Goal: Task Accomplishment & Management: Use online tool/utility

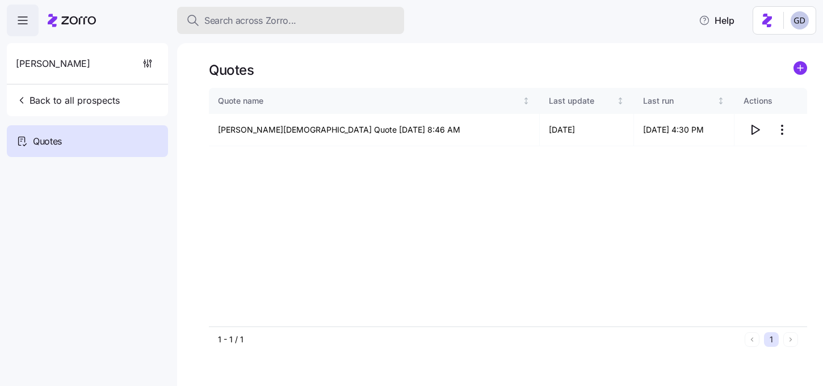
click at [272, 19] on span "Search across Zorro..." at bounding box center [250, 21] width 92 height 14
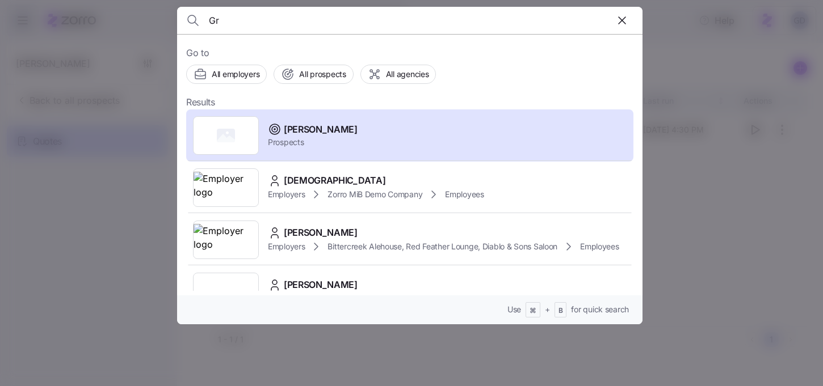
type input "G"
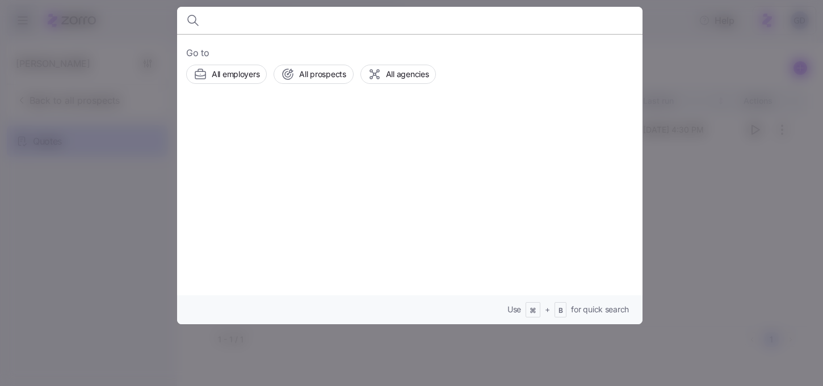
click at [646, 27] on div at bounding box center [411, 193] width 823 height 386
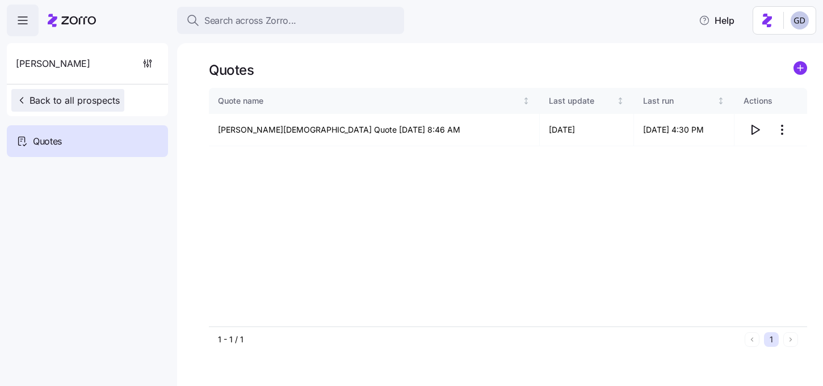
click at [58, 101] on span "Back to all prospects" at bounding box center [68, 101] width 104 height 14
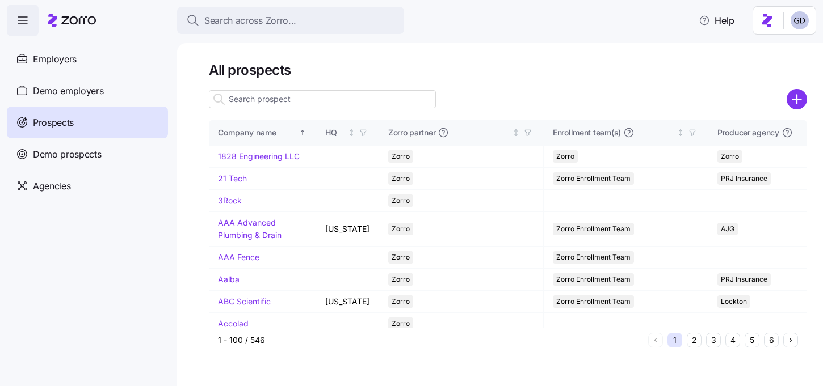
click at [797, 100] on g "add icon" at bounding box center [796, 99] width 9 height 9
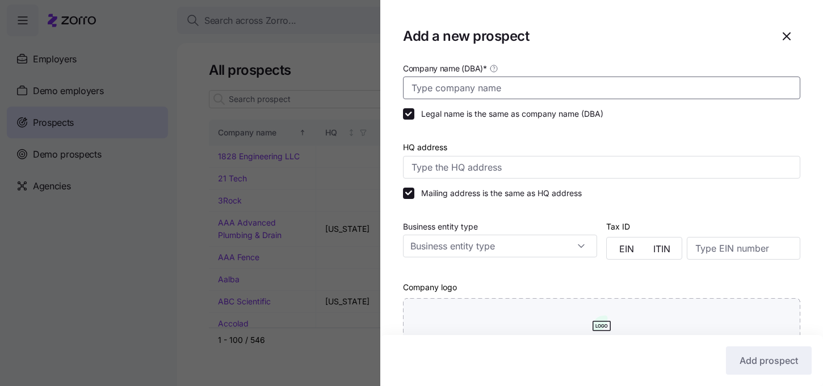
click at [486, 89] on input "Company name (DBA) *" at bounding box center [601, 88] width 397 height 23
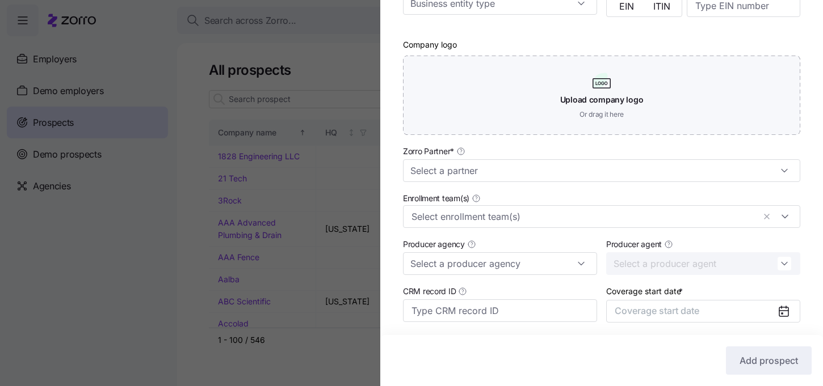
scroll to position [329, 0]
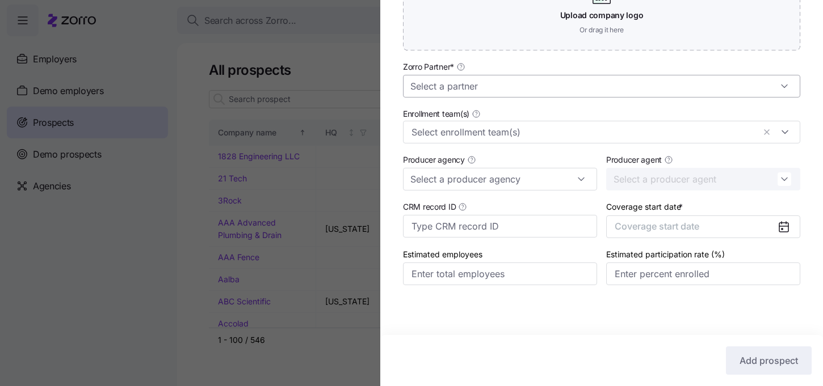
type input "RCI"
click at [483, 85] on input "Zorro Partner *" at bounding box center [601, 86] width 397 height 23
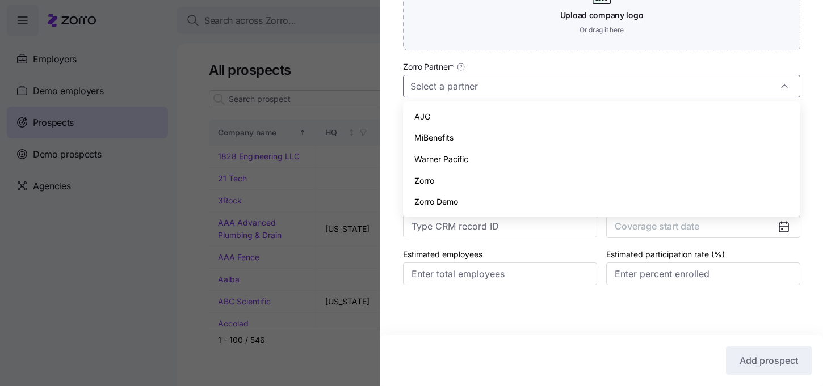
click at [435, 179] on div "Zorro" at bounding box center [601, 181] width 388 height 22
type input "Zorro"
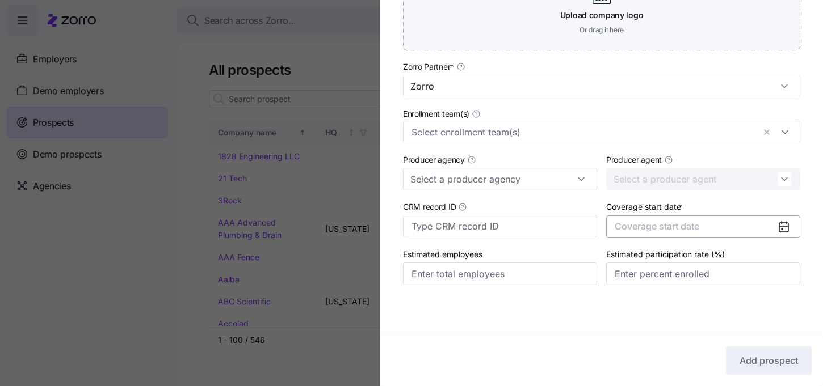
click at [702, 228] on button "Coverage start date" at bounding box center [703, 227] width 194 height 23
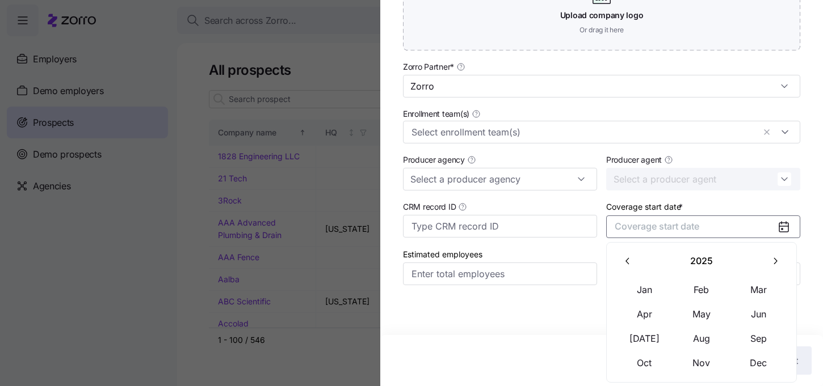
click at [772, 255] on button "button" at bounding box center [775, 262] width 24 height 24
click at [637, 295] on button "Jan" at bounding box center [644, 290] width 57 height 24
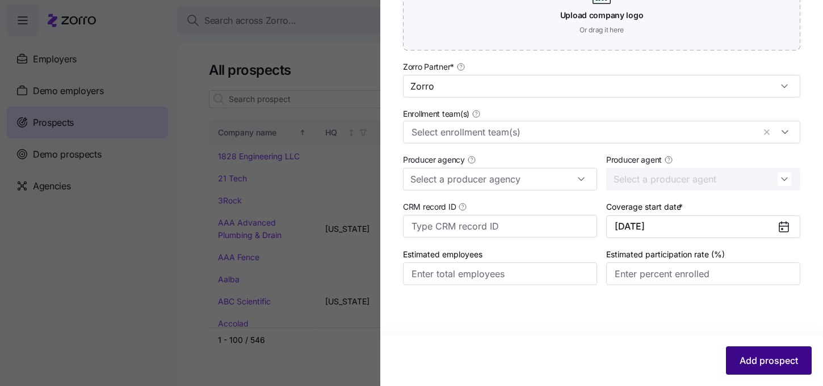
click at [765, 363] on span "Add prospect" at bounding box center [768, 361] width 58 height 14
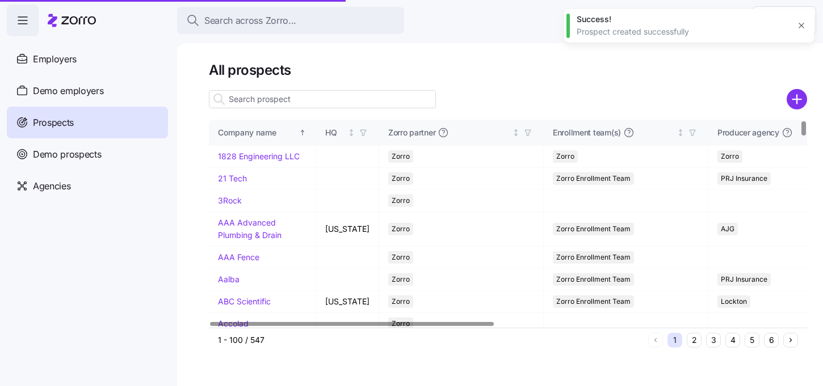
click at [309, 102] on input at bounding box center [322, 99] width 227 height 18
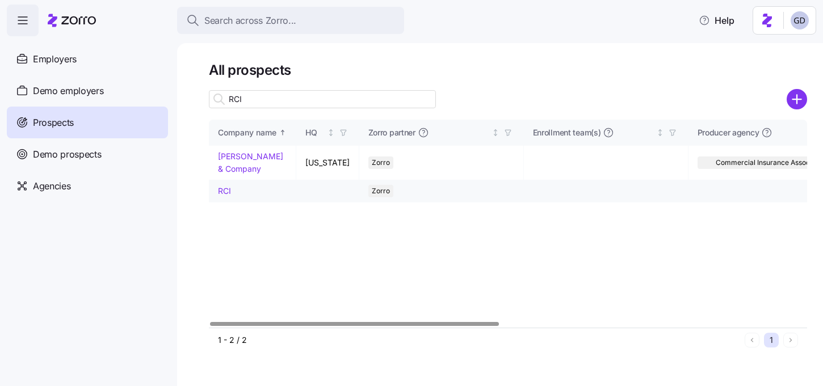
type input "RCI"
click at [226, 190] on link "RCI" at bounding box center [224, 191] width 13 height 10
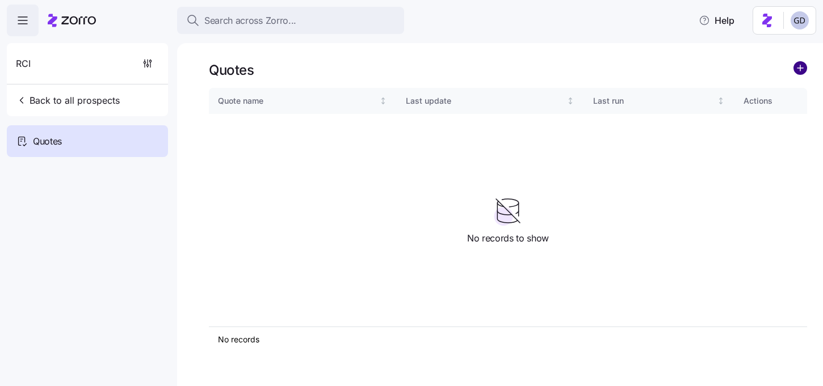
click at [798, 69] on circle "add icon" at bounding box center [800, 68] width 12 height 12
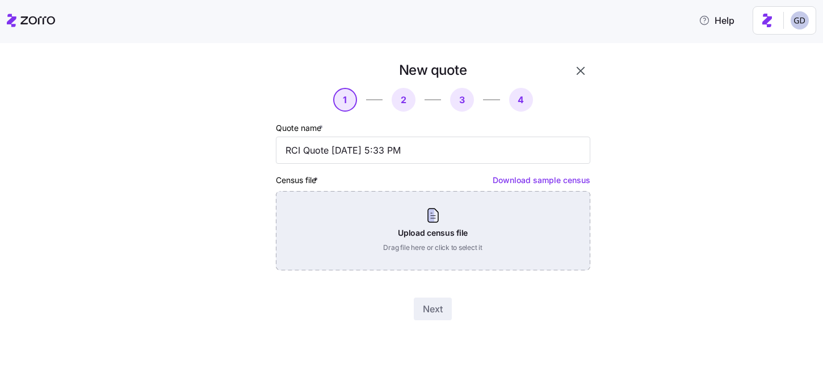
click at [418, 245] on div "Upload census file Drag file here or click to select it" at bounding box center [433, 230] width 314 height 79
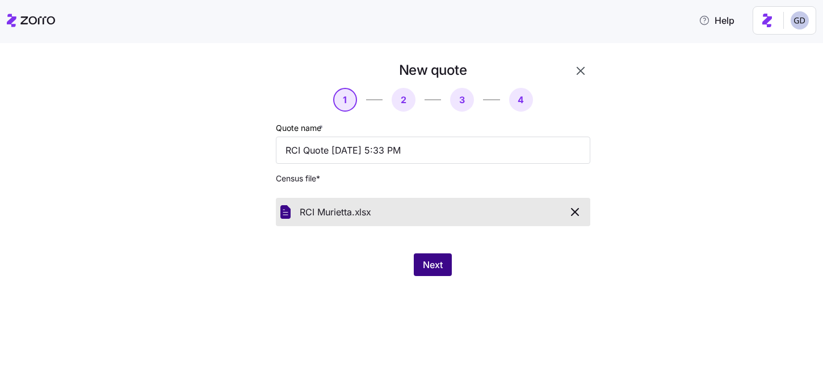
click at [432, 265] on span "Next" at bounding box center [433, 265] width 20 height 14
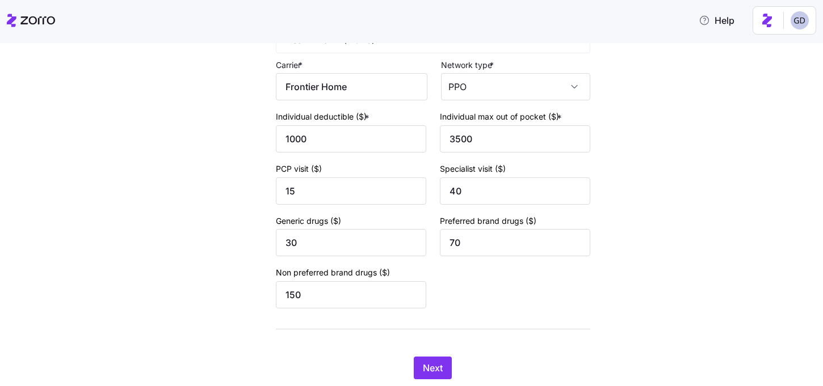
scroll to position [170, 0]
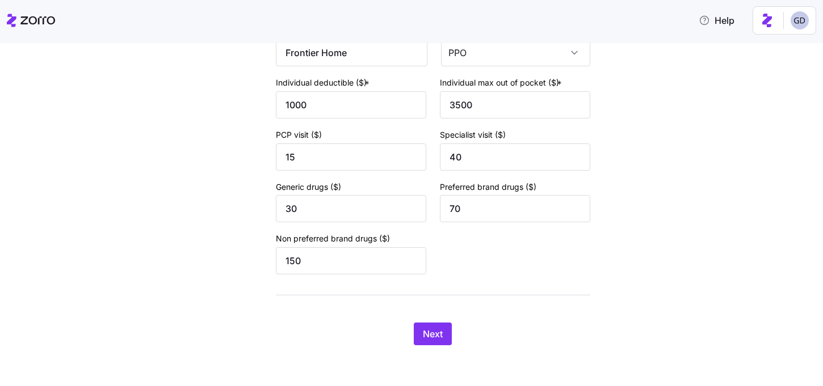
click at [409, 343] on div "Next" at bounding box center [433, 334] width 314 height 23
click at [427, 343] on button "Next" at bounding box center [433, 334] width 38 height 23
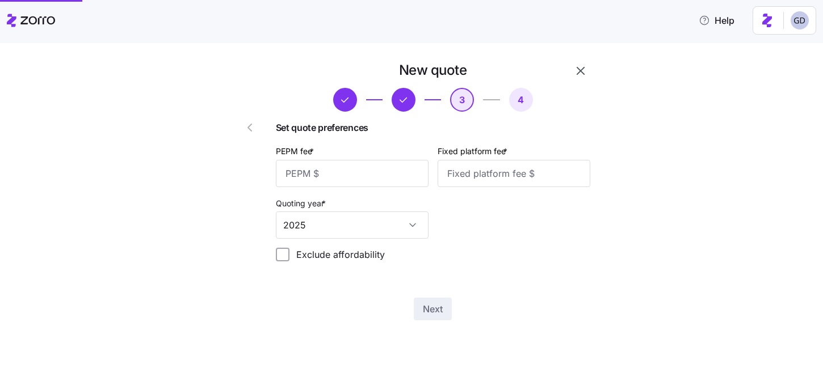
scroll to position [0, 0]
click at [327, 174] on input "PEPM fee *" at bounding box center [352, 173] width 153 height 27
type input "50"
type input "100"
click at [435, 312] on span "Next" at bounding box center [433, 309] width 20 height 14
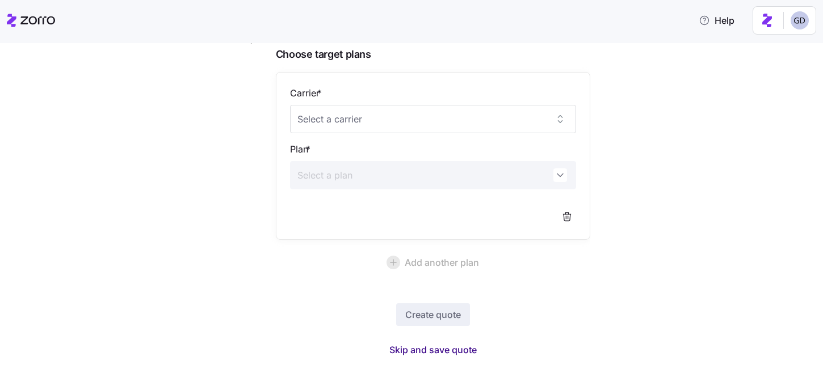
click at [460, 343] on span "Skip and save quote" at bounding box center [432, 350] width 87 height 14
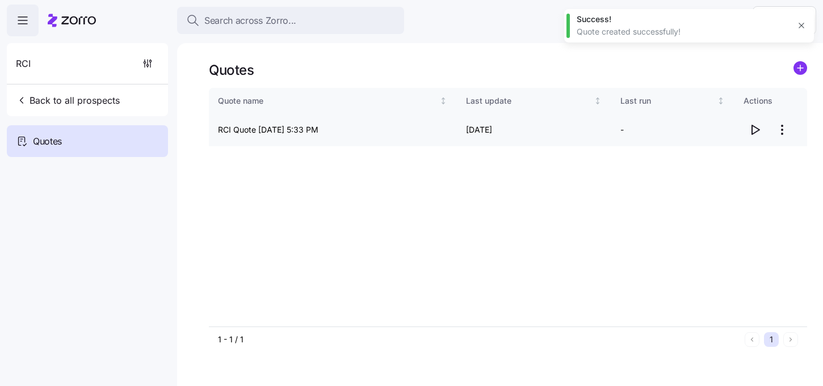
click at [756, 127] on icon "button" at bounding box center [755, 130] width 14 height 14
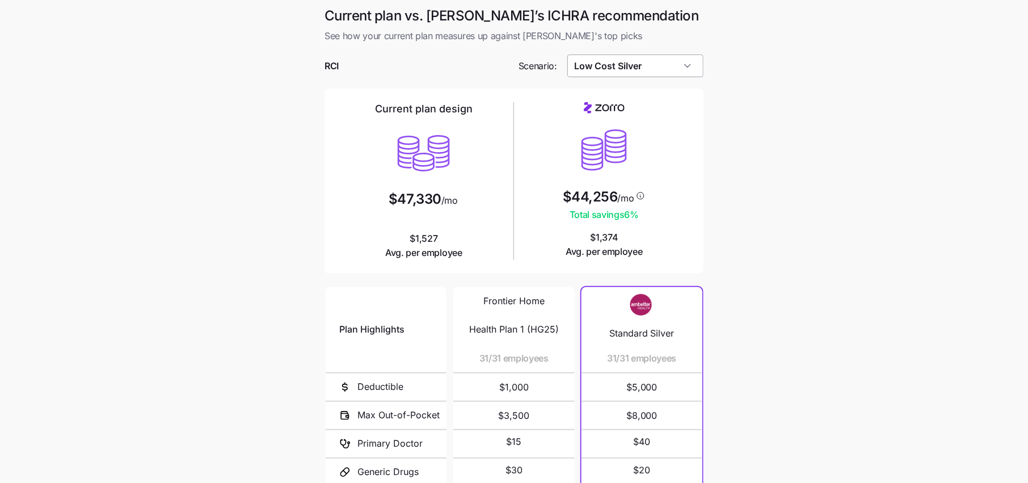
click at [640, 70] on input "Low Cost Silver" at bounding box center [635, 65] width 137 height 23
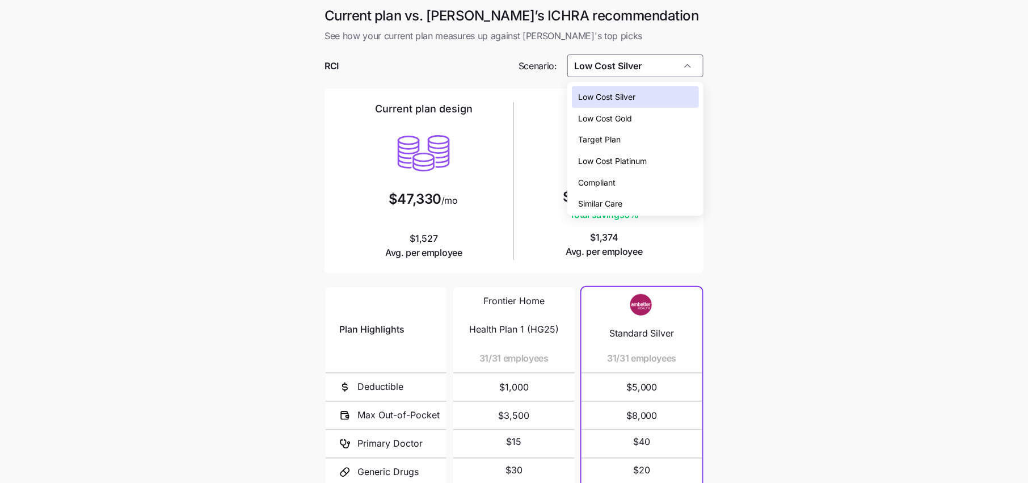
click at [617, 96] on span "Low Cost Silver" at bounding box center [607, 97] width 57 height 12
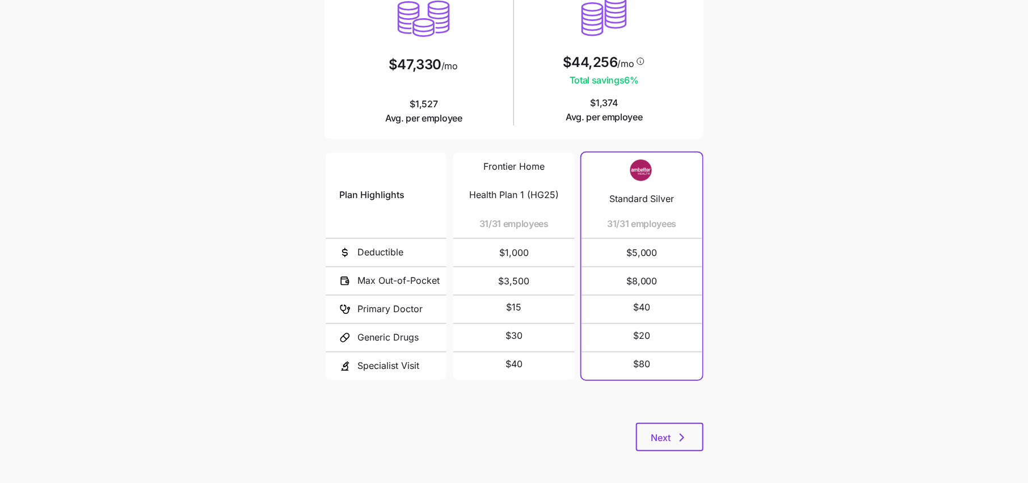
scroll to position [136, 0]
click at [689, 432] on icon "button" at bounding box center [682, 436] width 14 height 14
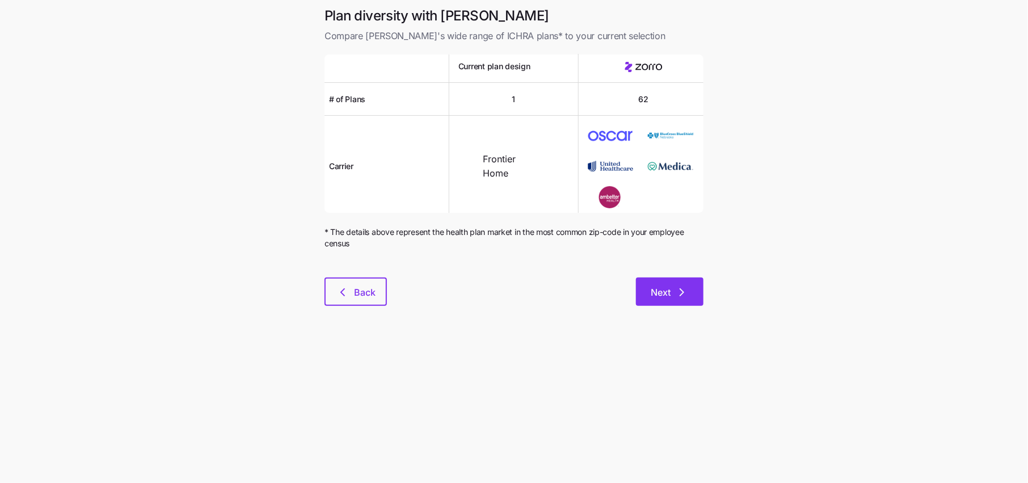
click at [652, 290] on span "Next" at bounding box center [661, 292] width 20 height 14
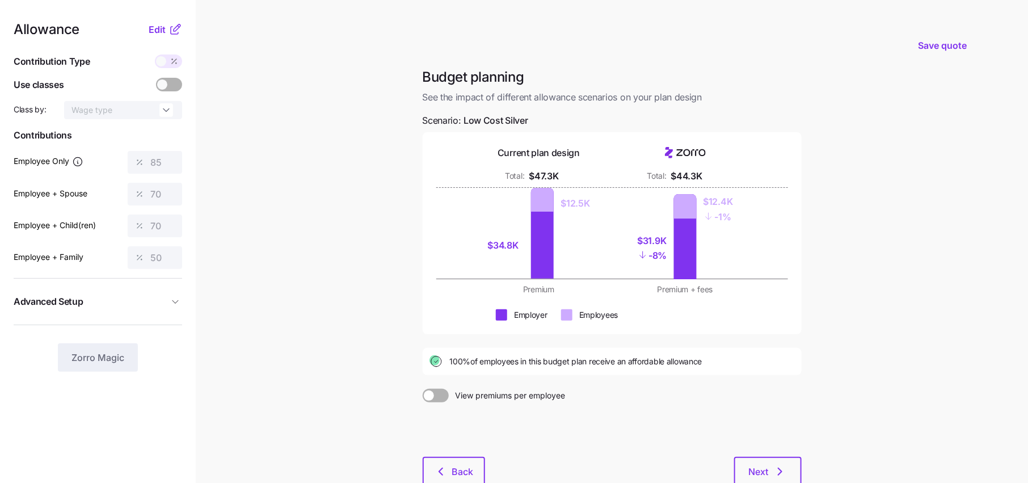
click at [170, 26] on icon at bounding box center [176, 30] width 14 height 14
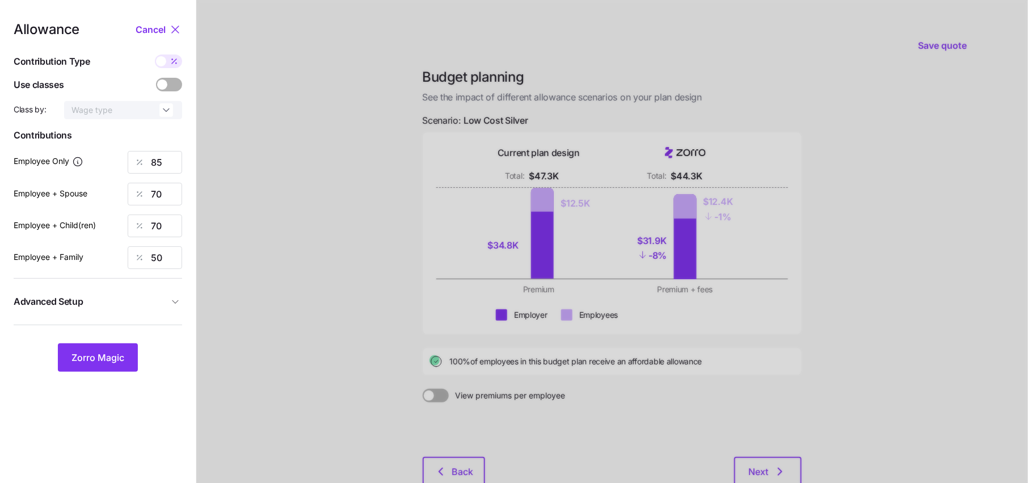
click at [242, 96] on div at bounding box center [612, 279] width 832 height 558
click at [91, 361] on span "Zorro Magic" at bounding box center [97, 358] width 53 height 14
